Goal: Transaction & Acquisition: Purchase product/service

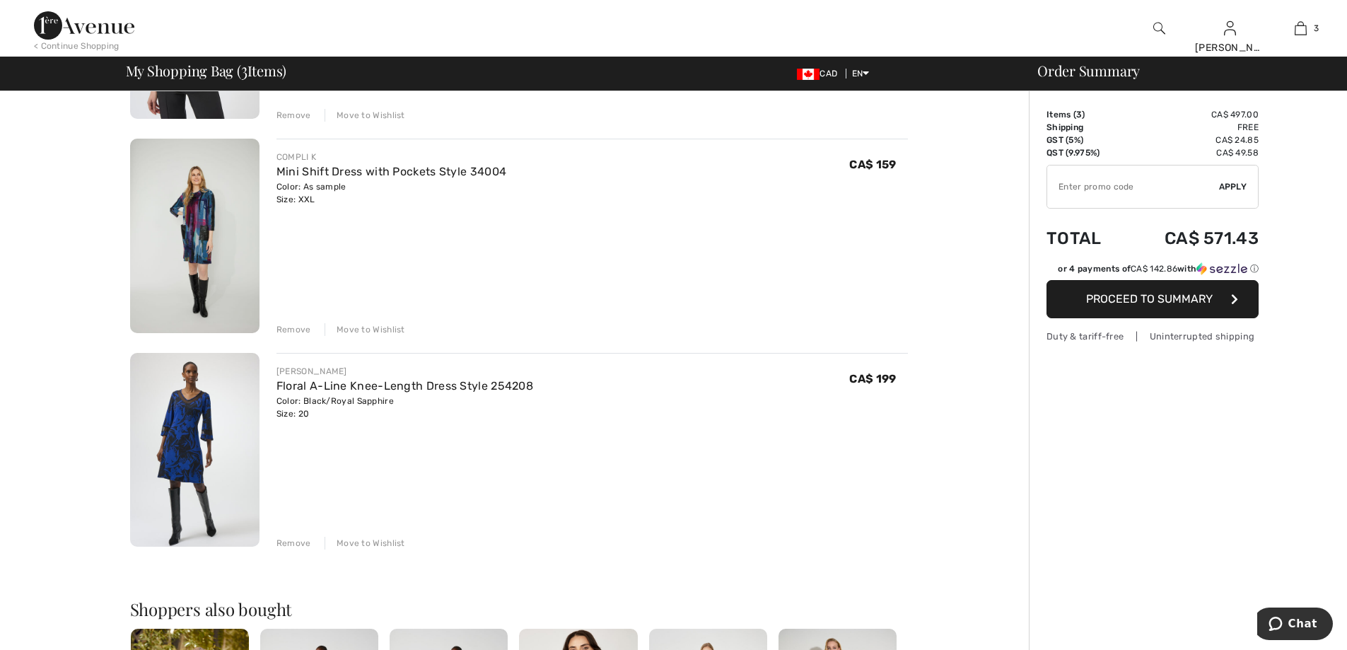
click at [302, 335] on div "Remove" at bounding box center [293, 329] width 35 height 13
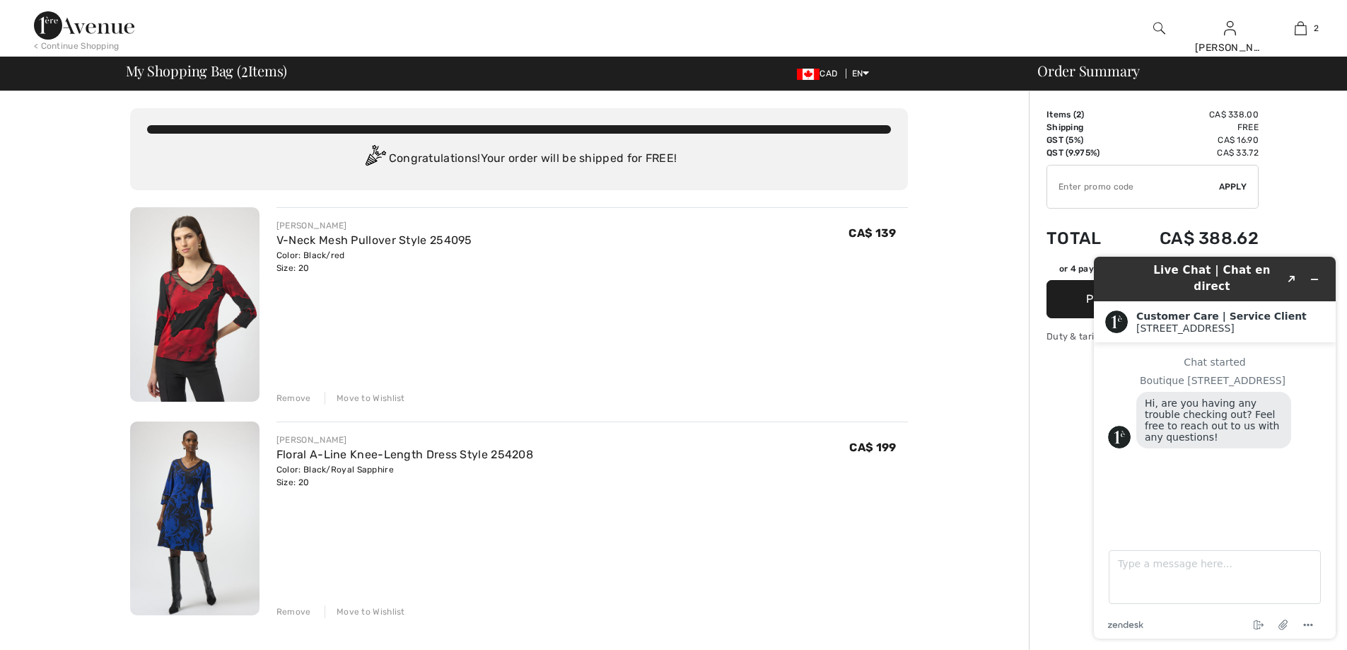
click at [353, 399] on div "Move to Wishlist" at bounding box center [364, 398] width 81 height 13
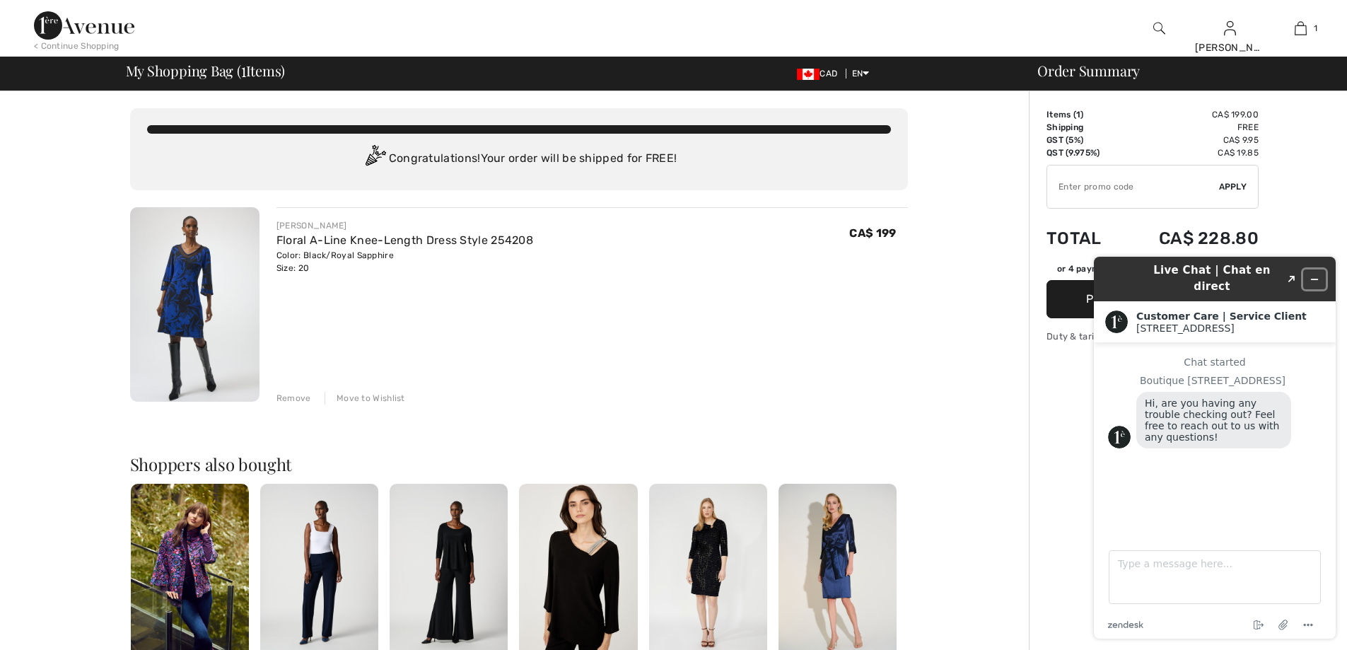
click at [1315, 279] on icon "Minimize widget" at bounding box center [1314, 279] width 6 height 0
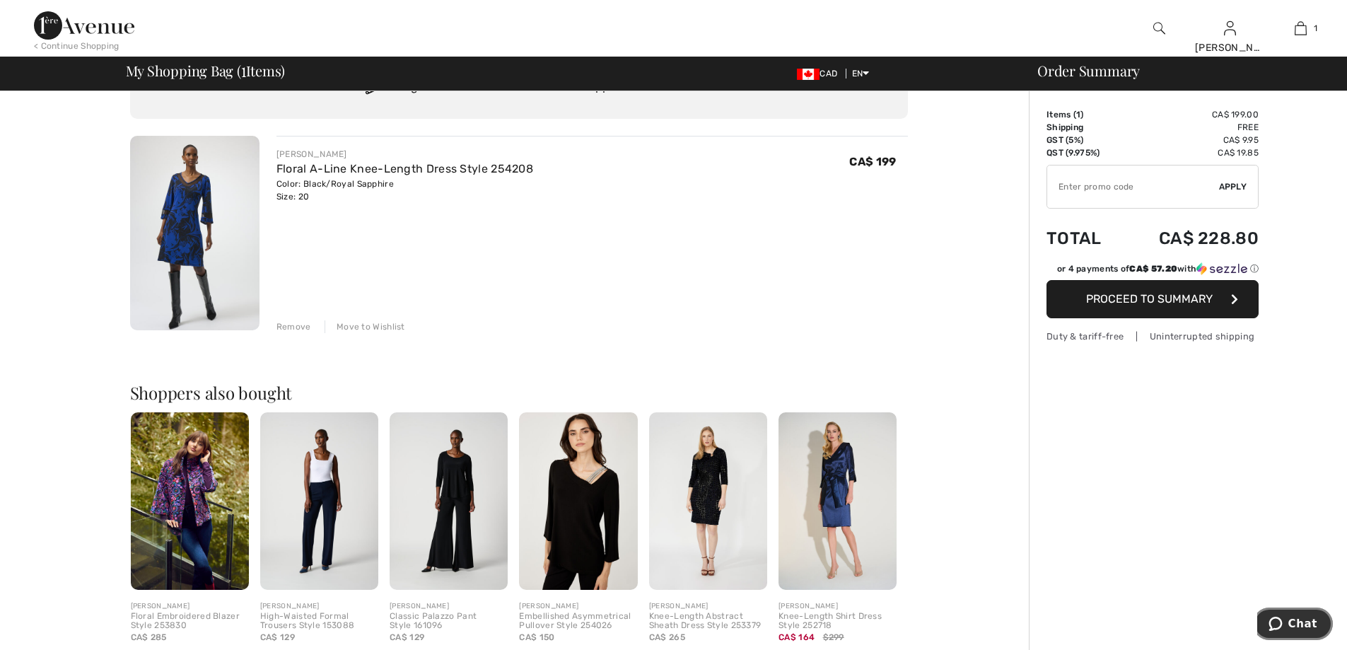
scroll to position [71, 0]
click at [1145, 297] on span "Proceed to Summary" at bounding box center [1149, 298] width 127 height 13
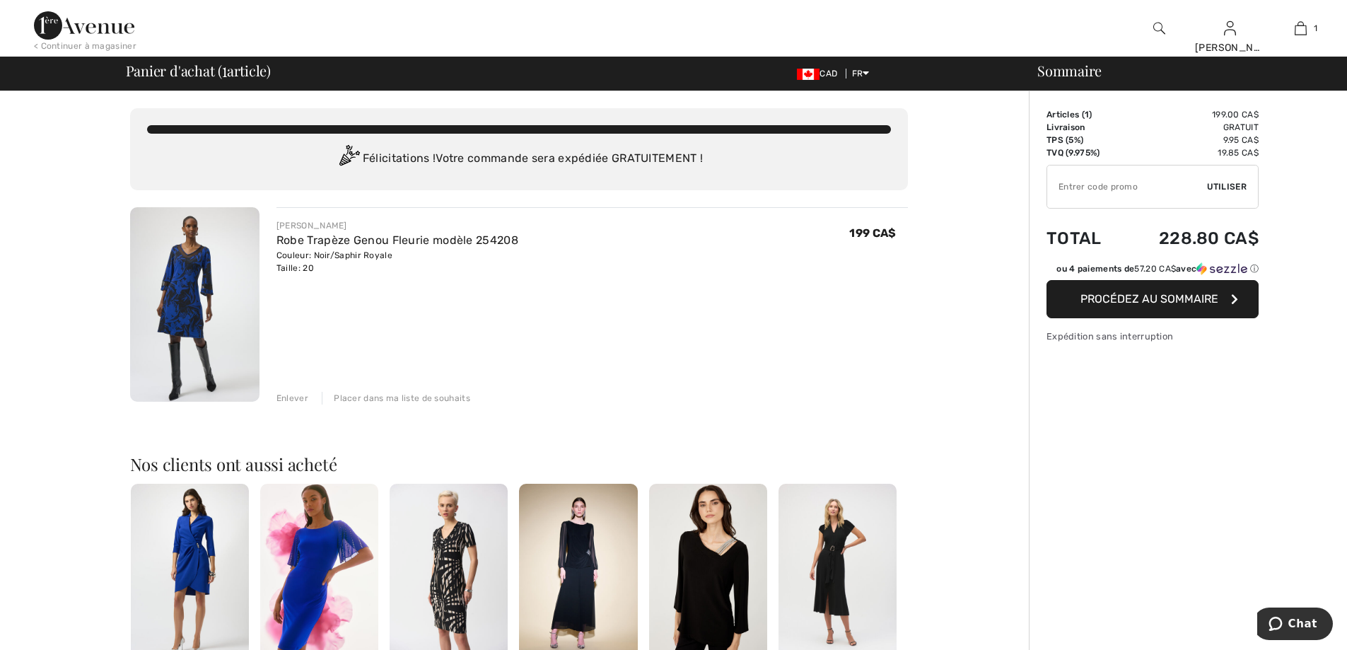
click at [1148, 305] on span "Procédez au sommaire" at bounding box center [1149, 298] width 138 height 13
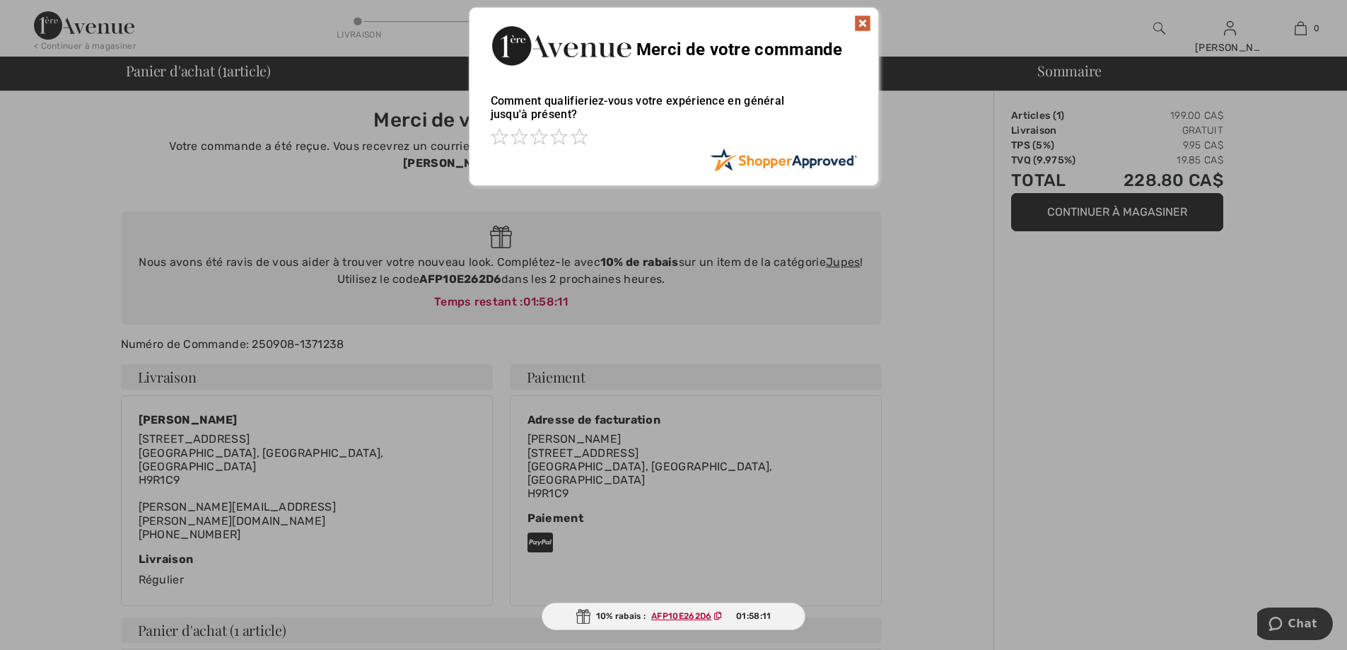
click at [1033, 399] on div at bounding box center [673, 325] width 1347 height 650
